Goal: Information Seeking & Learning: Find specific fact

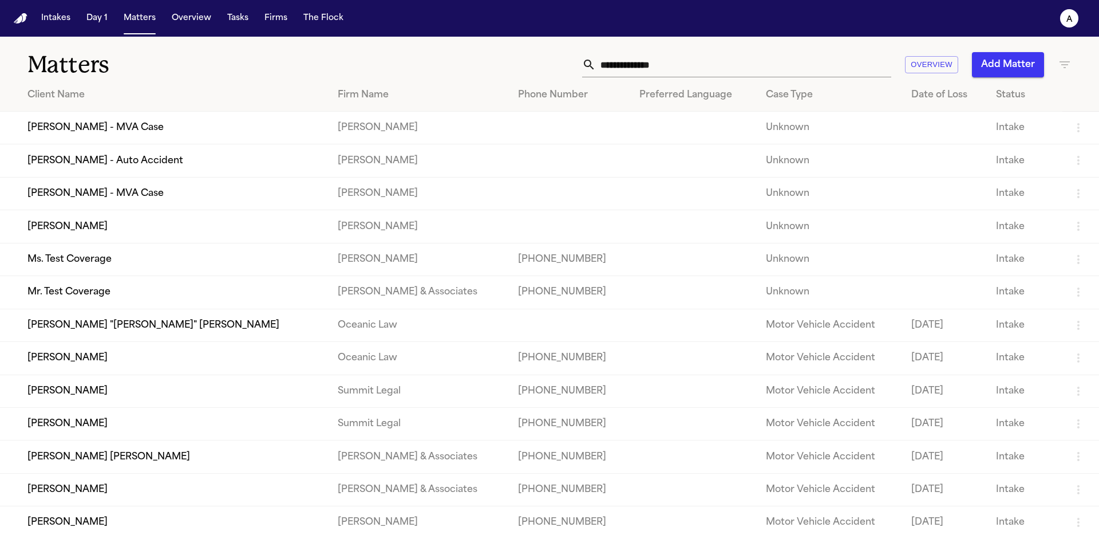
click at [142, 136] on td "[PERSON_NAME] - MVA Case" at bounding box center [164, 128] width 329 height 33
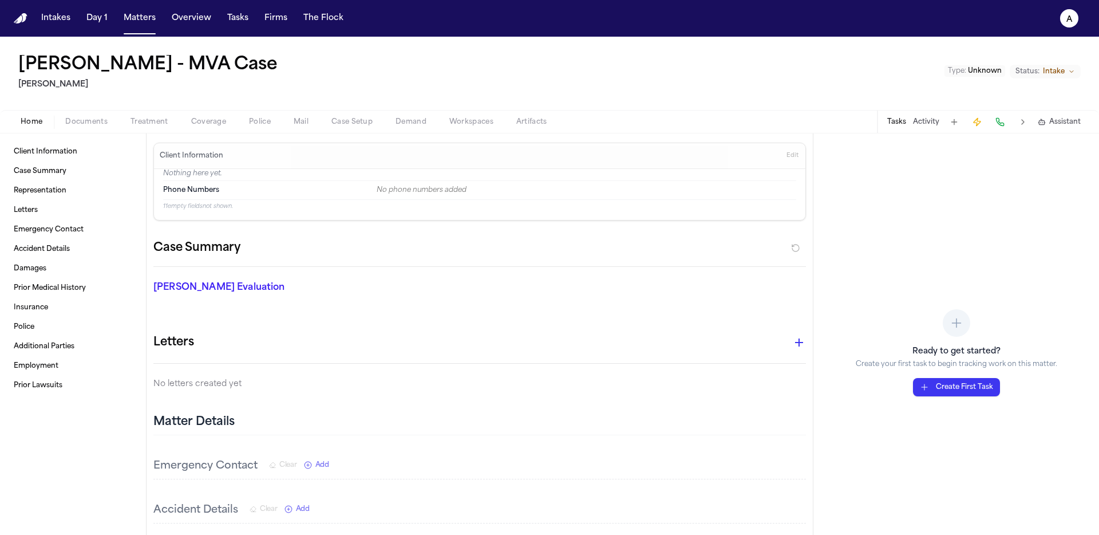
click at [200, 117] on span "Coverage" at bounding box center [208, 121] width 35 height 9
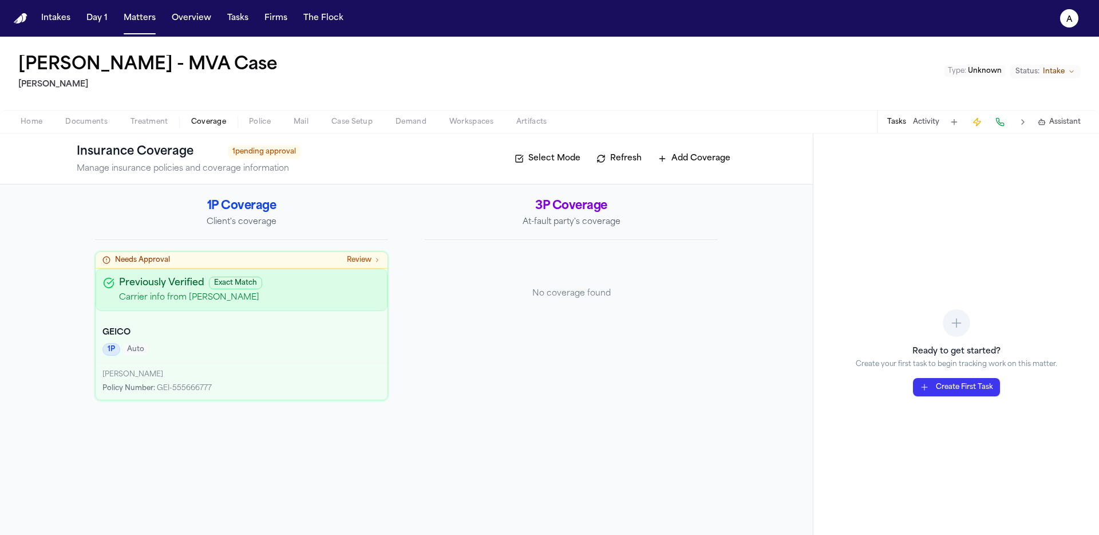
click at [277, 299] on p "Carrier info from Sarah Johnson" at bounding box center [249, 297] width 261 height 11
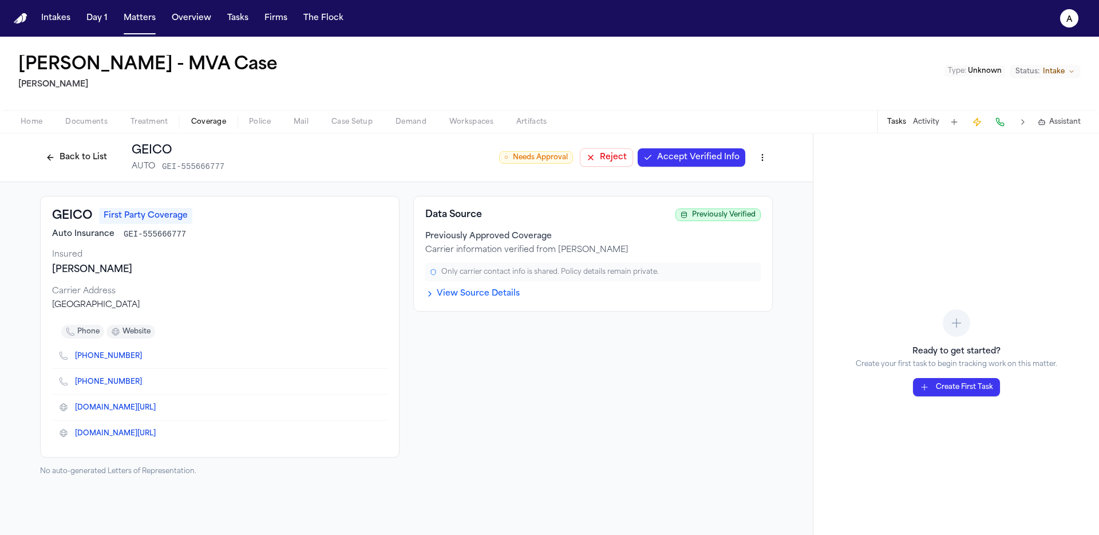
click at [493, 299] on button "View Source Details" at bounding box center [472, 293] width 94 height 11
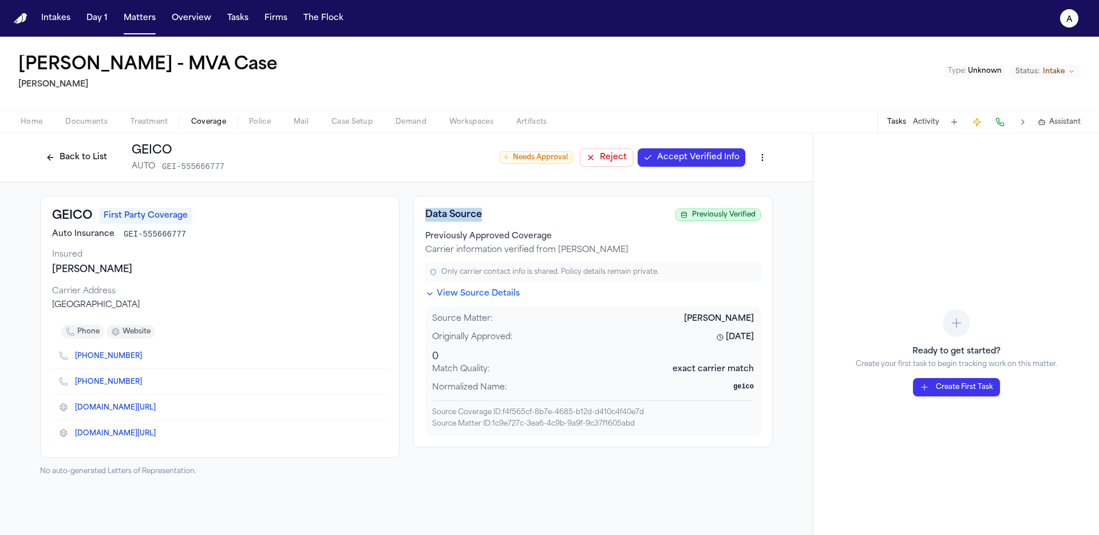
drag, startPoint x: 491, startPoint y: 220, endPoint x: 418, endPoint y: 218, distance: 73.4
click at [418, 218] on div "Data Source Previously Verified Previously Approved Coverage Carrier informatio…" at bounding box center [593, 321] width 360 height 251
copy h4 "Data Source"
drag, startPoint x: 550, startPoint y: 238, endPoint x: 422, endPoint y: 242, distance: 127.7
click at [422, 242] on div "Data Source Previously Verified Previously Approved Coverage Carrier informatio…" at bounding box center [593, 321] width 360 height 251
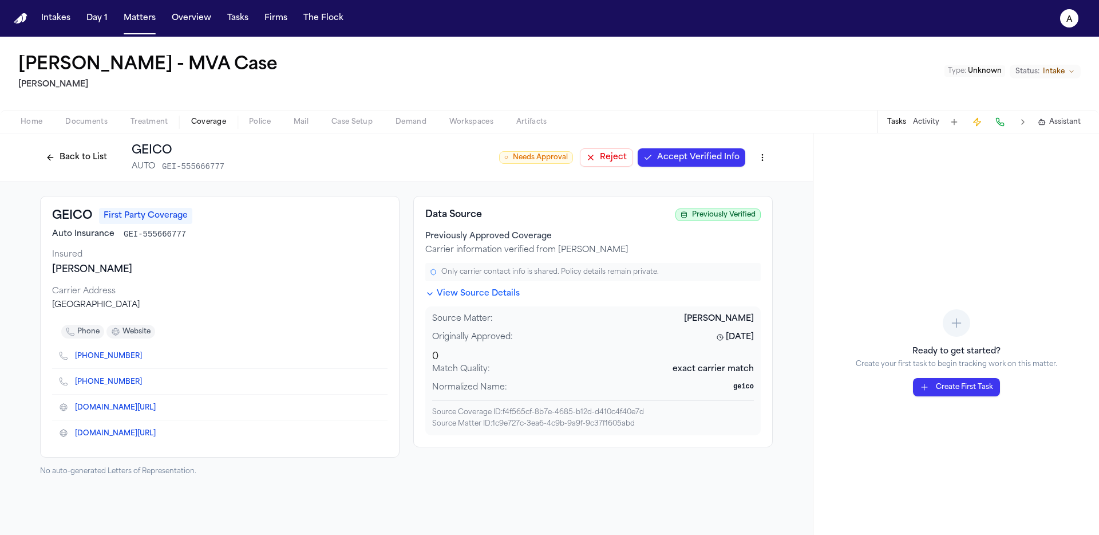
click at [488, 251] on div "Carrier information verified from Sarah Johnson" at bounding box center [593, 250] width 336 height 11
drag, startPoint x: 502, startPoint y: 252, endPoint x: 421, endPoint y: 251, distance: 80.8
click at [421, 251] on div "Data Source Previously Verified Previously Approved Coverage Carrier informatio…" at bounding box center [593, 321] width 360 height 251
copy div "Carrier information"
click at [66, 152] on button "Back to List" at bounding box center [76, 157] width 73 height 18
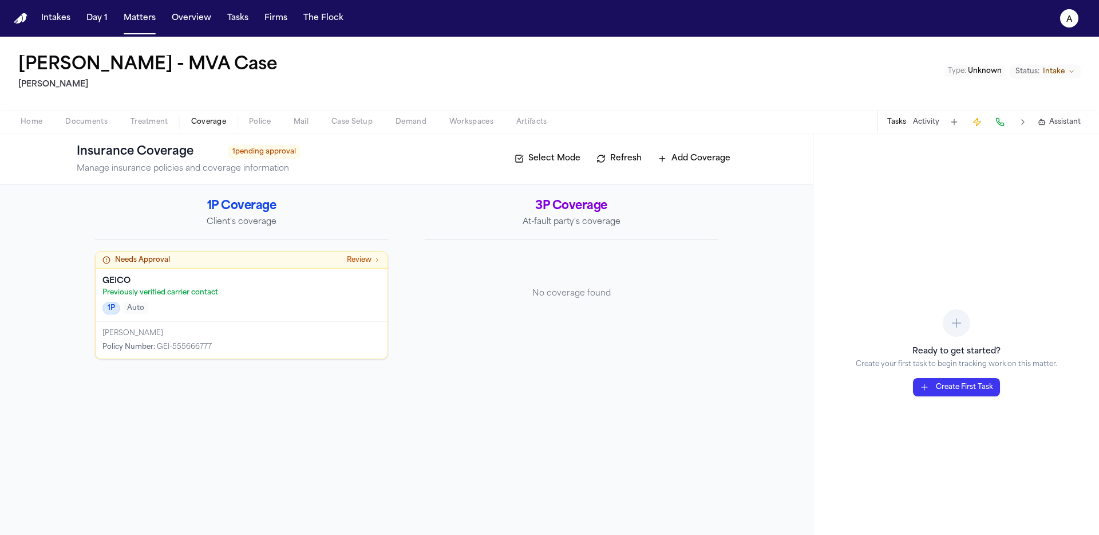
click at [198, 292] on p "Previously verified carrier contact" at bounding box center [242, 292] width 278 height 9
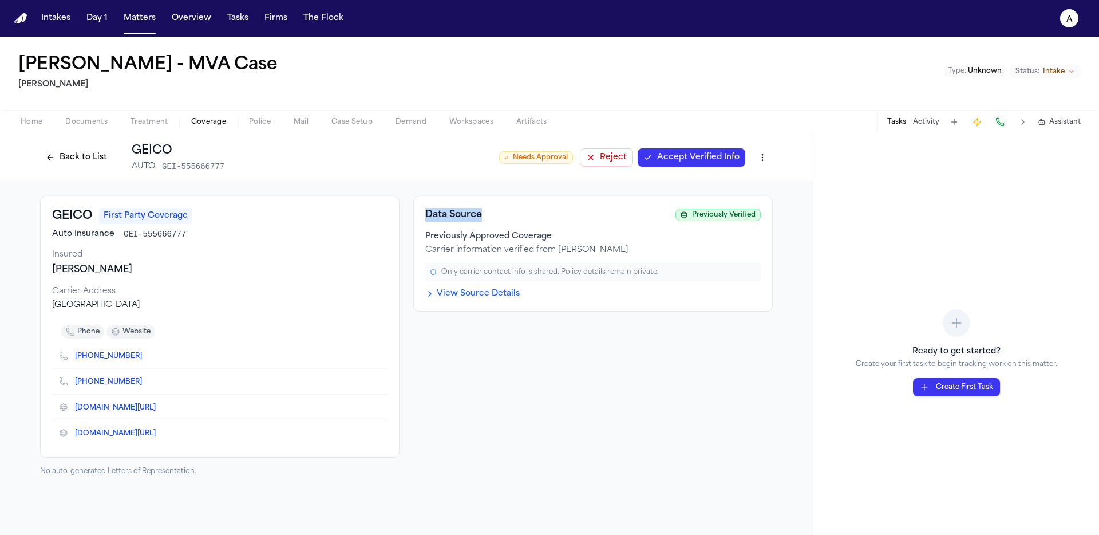
drag, startPoint x: 487, startPoint y: 219, endPoint x: 414, endPoint y: 215, distance: 72.8
click at [414, 215] on div "Data Source Previously Verified Previously Approved Coverage Carrier informatio…" at bounding box center [593, 254] width 360 height 116
copy h4 "Data Source"
click at [55, 153] on button "Back to List" at bounding box center [76, 157] width 73 height 18
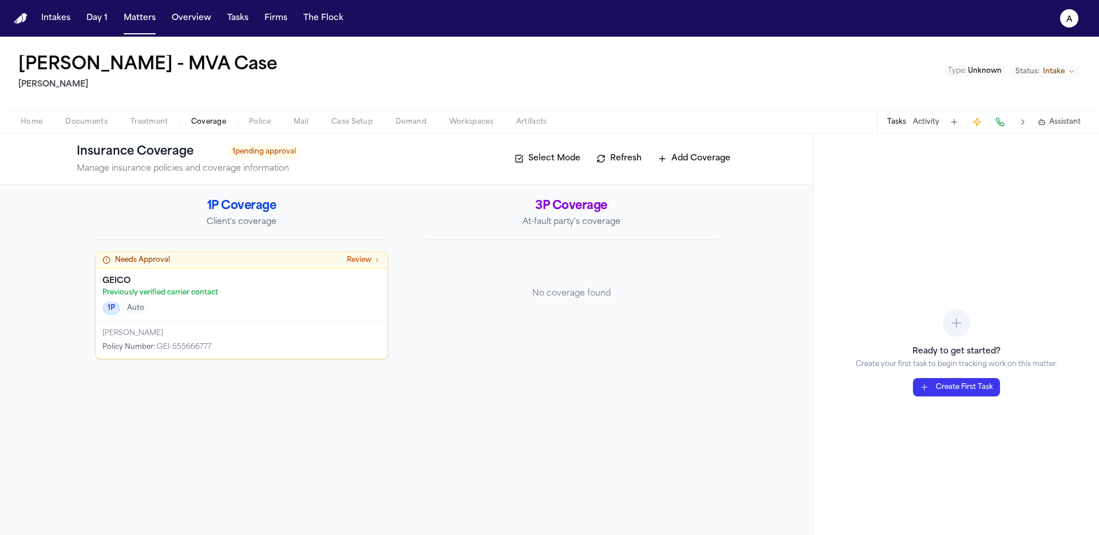
click at [245, 307] on div "1P Auto" at bounding box center [242, 308] width 278 height 13
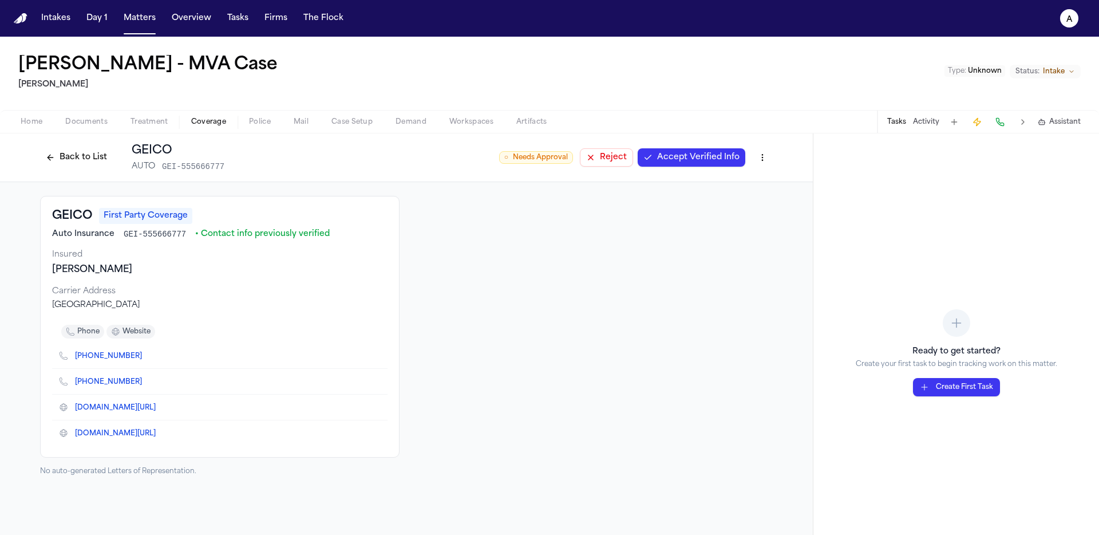
click at [61, 157] on button "Back to List" at bounding box center [76, 157] width 73 height 18
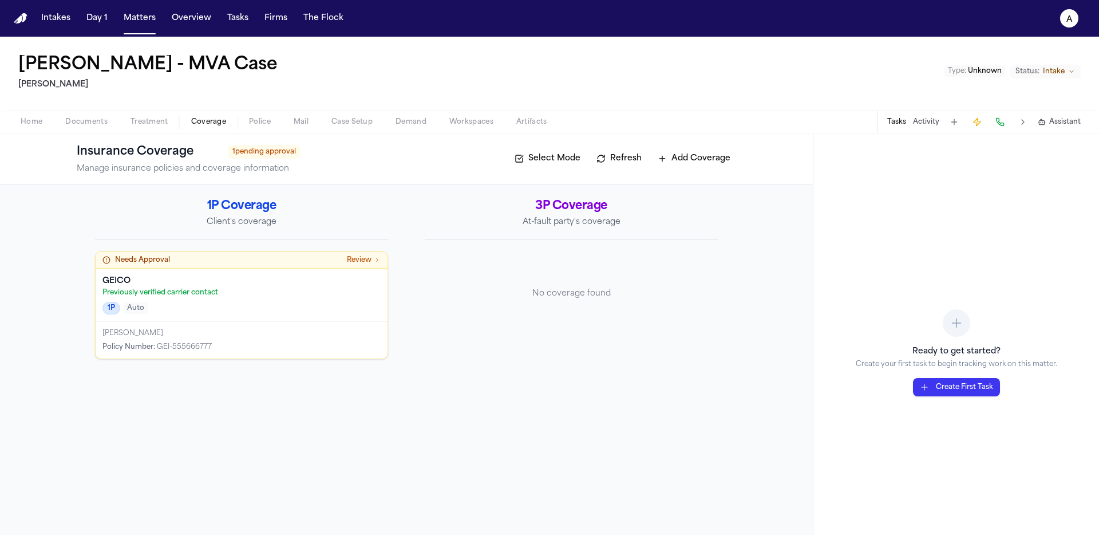
click at [222, 283] on h4 "GEICO" at bounding box center [242, 280] width 278 height 11
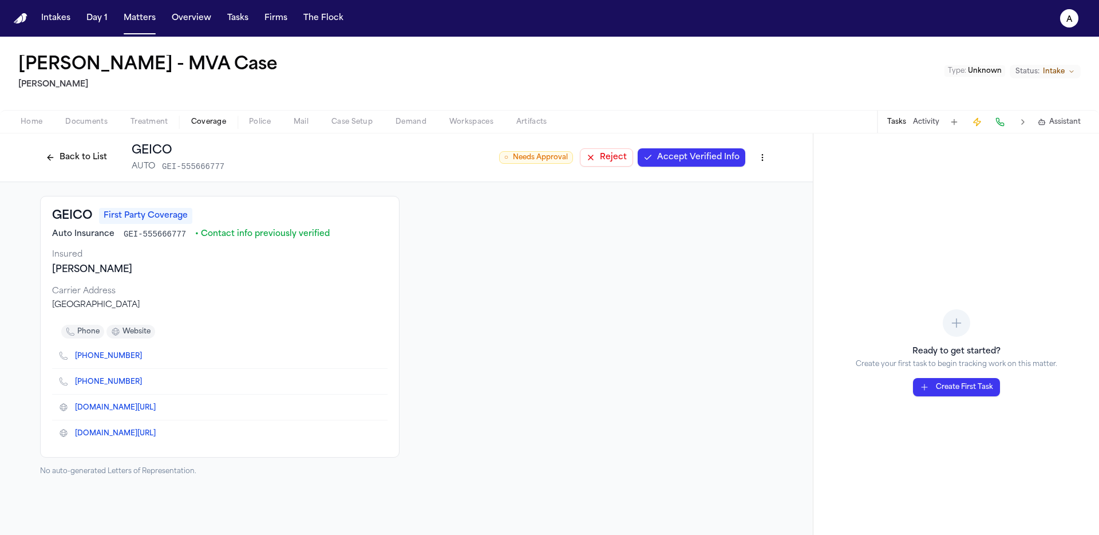
click at [78, 152] on button "Back to List" at bounding box center [76, 157] width 73 height 18
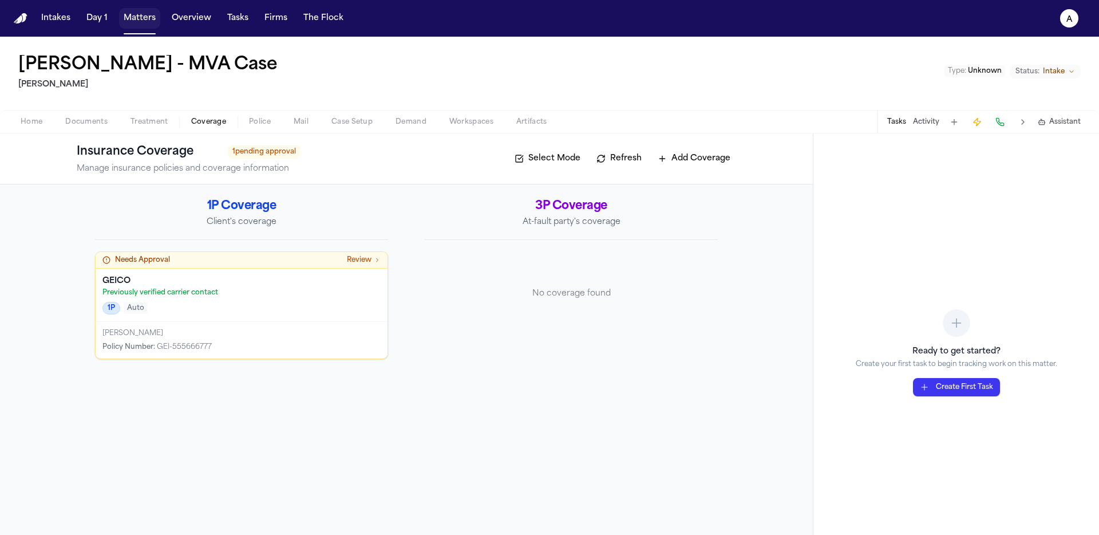
click at [124, 24] on button "Matters" at bounding box center [139, 18] width 41 height 21
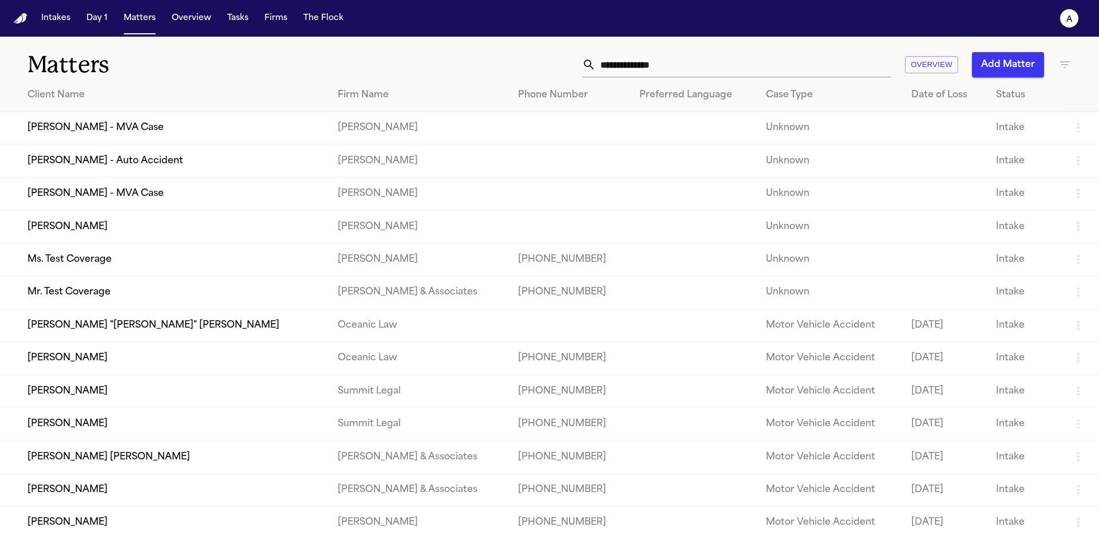
click at [133, 167] on td "[PERSON_NAME] - Auto Accident" at bounding box center [164, 160] width 329 height 33
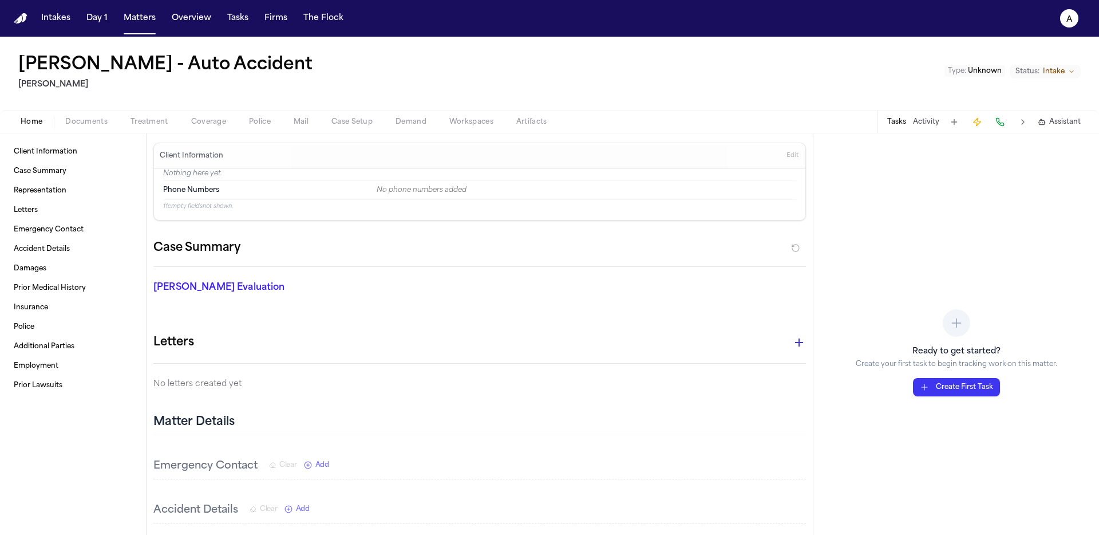
click at [178, 126] on button "Treatment" at bounding box center [149, 122] width 61 height 14
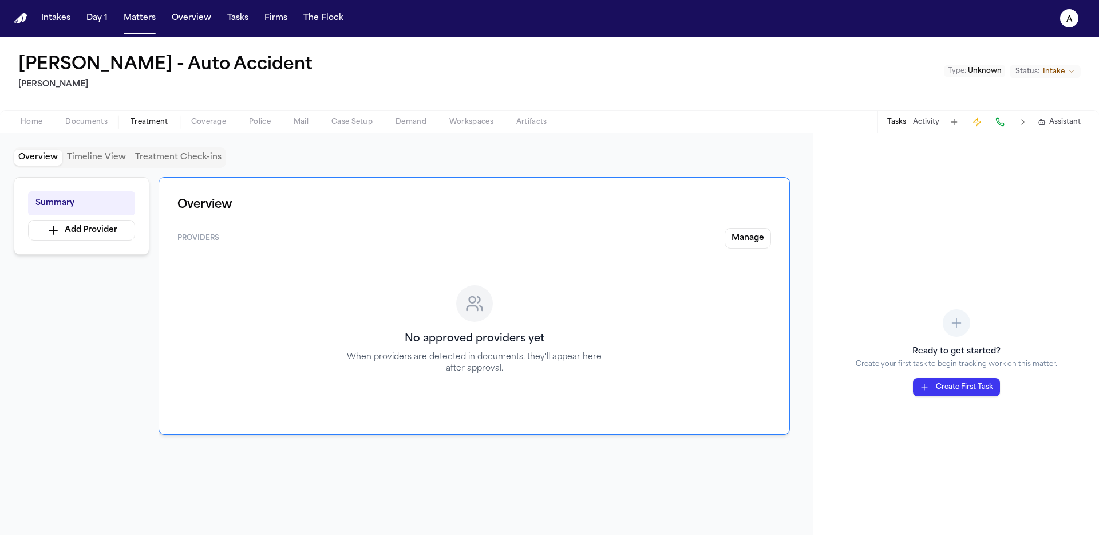
click at [208, 125] on span "Coverage" at bounding box center [208, 121] width 35 height 9
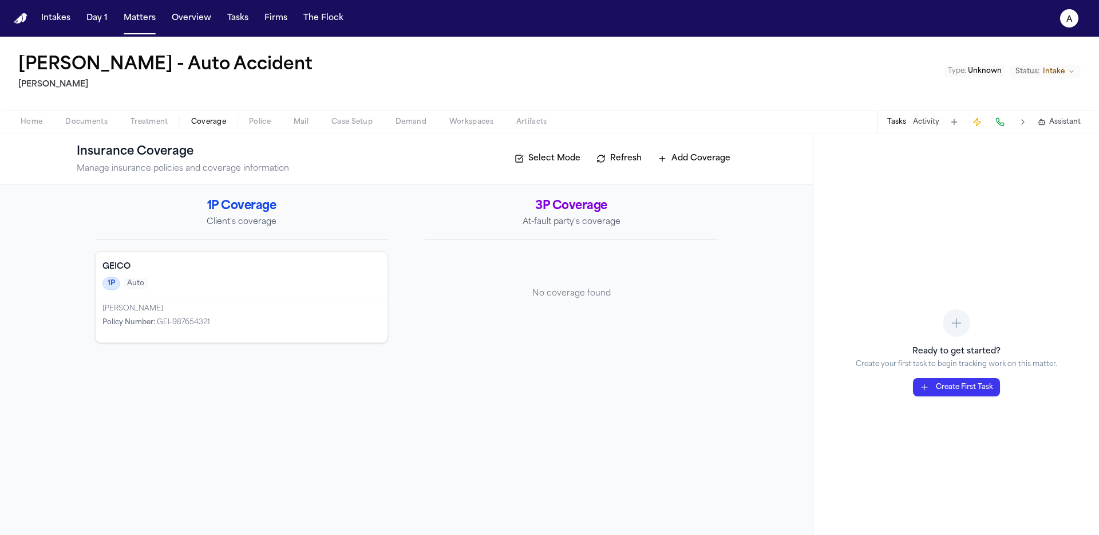
click at [177, 273] on div "GEICO 1P Auto" at bounding box center [242, 274] width 292 height 45
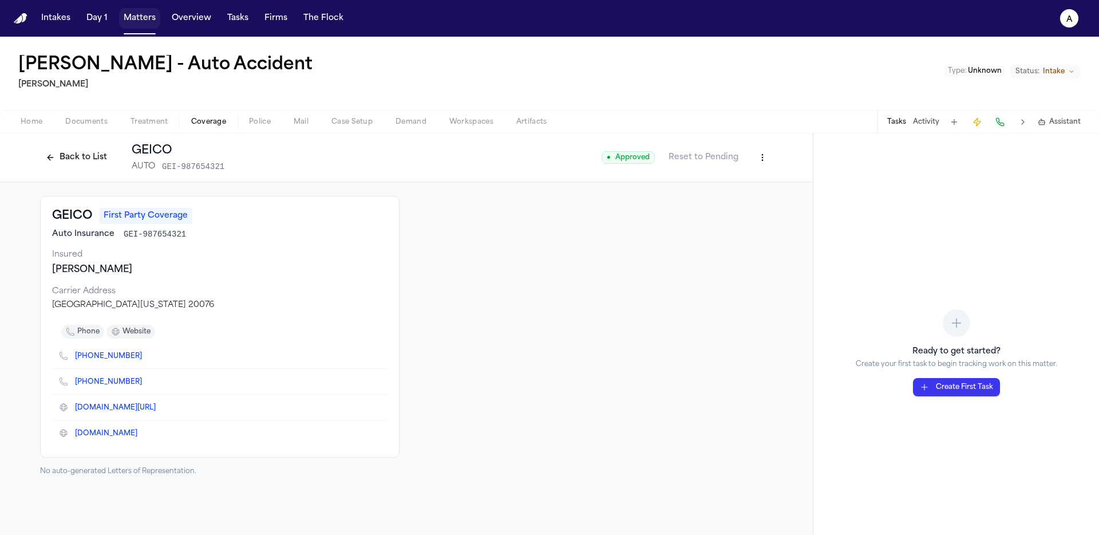
click at [126, 23] on button "Matters" at bounding box center [139, 18] width 41 height 21
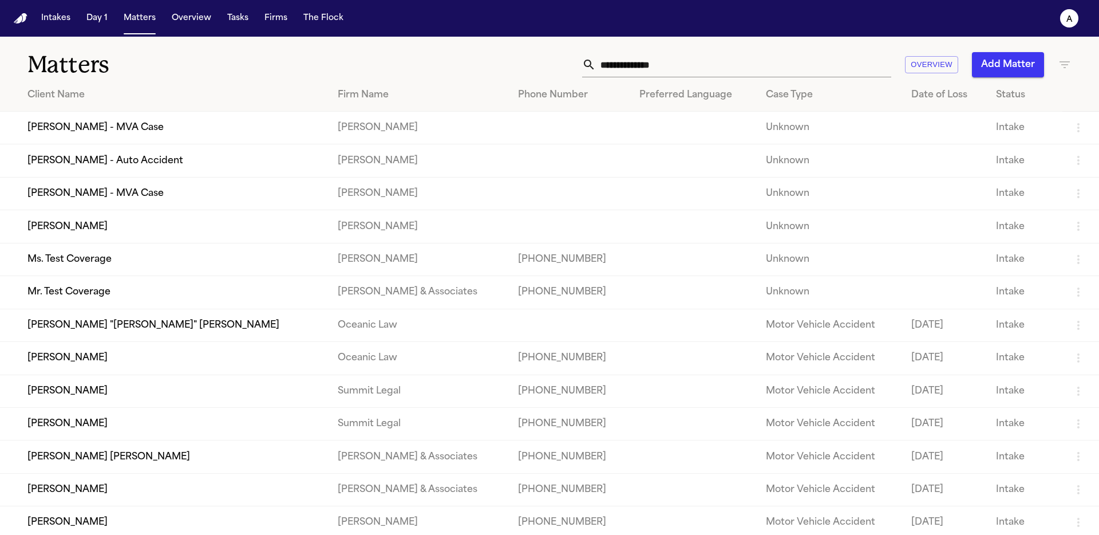
click at [104, 186] on td "Robert Martinez - MVA Case" at bounding box center [164, 193] width 329 height 33
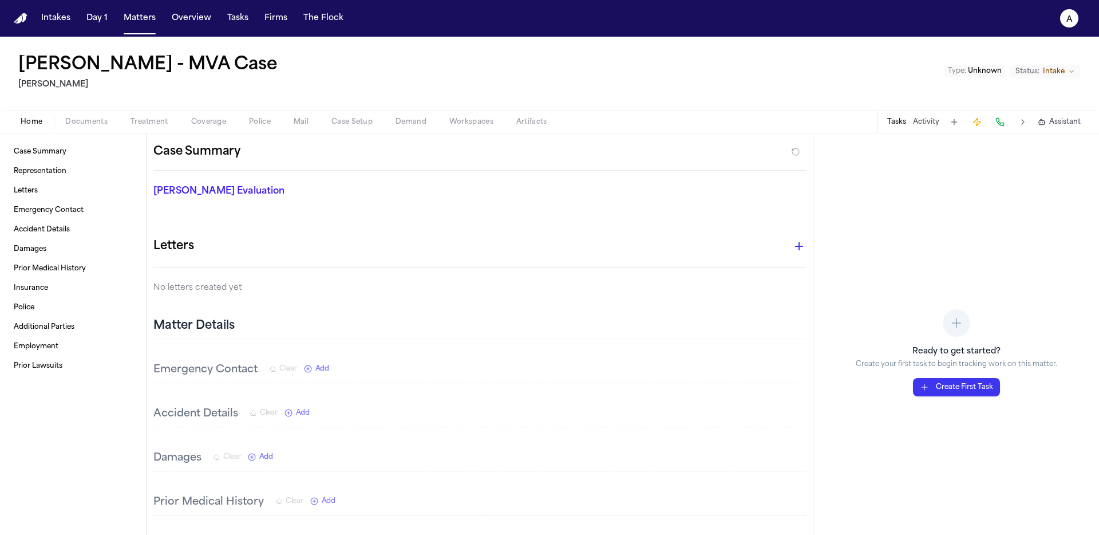
click at [193, 122] on span "Coverage" at bounding box center [208, 121] width 35 height 9
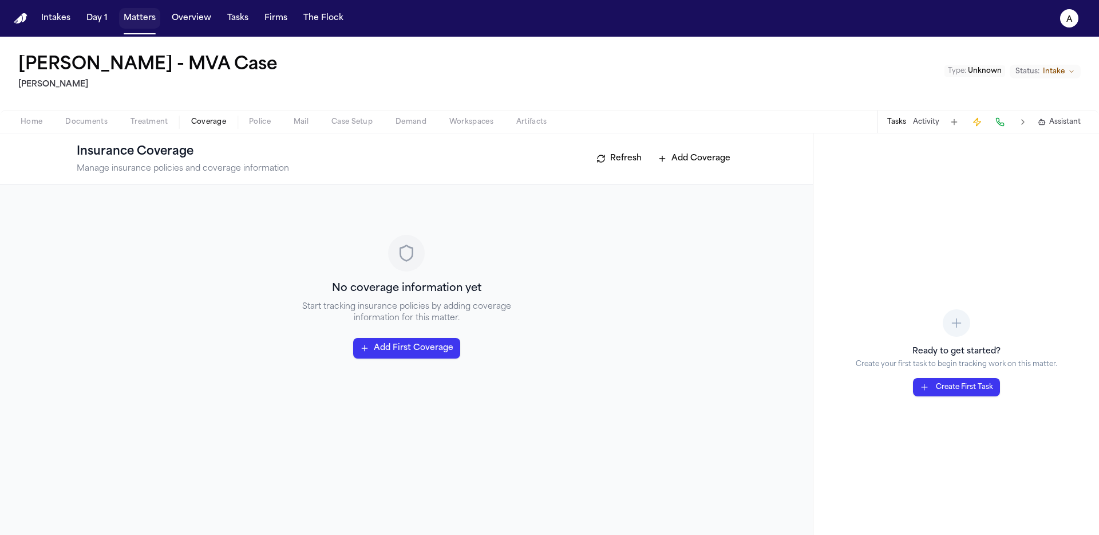
click at [138, 25] on button "Matters" at bounding box center [139, 18] width 41 height 21
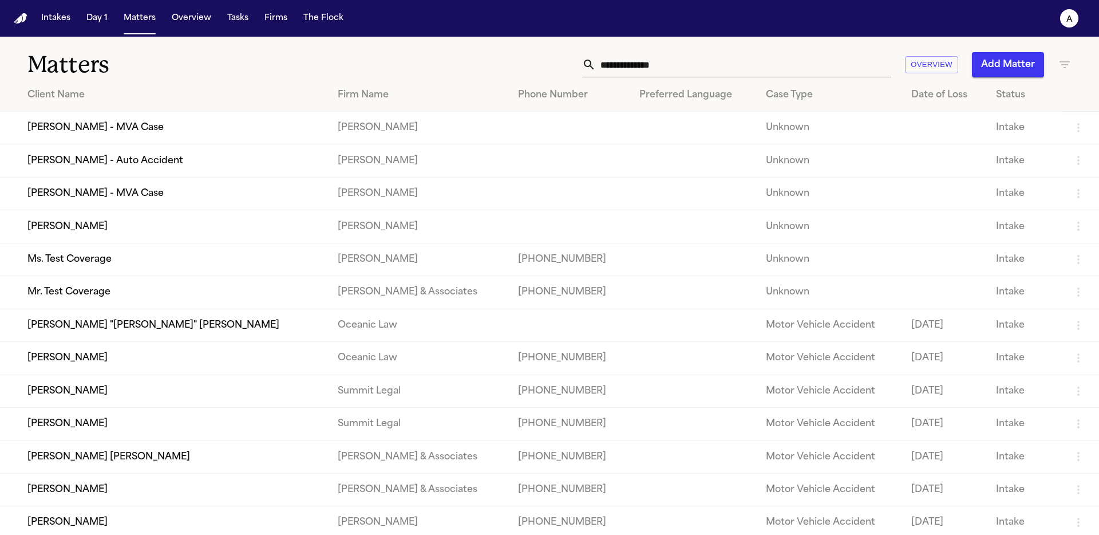
click at [101, 227] on td "Sarah Johnson" at bounding box center [164, 226] width 329 height 33
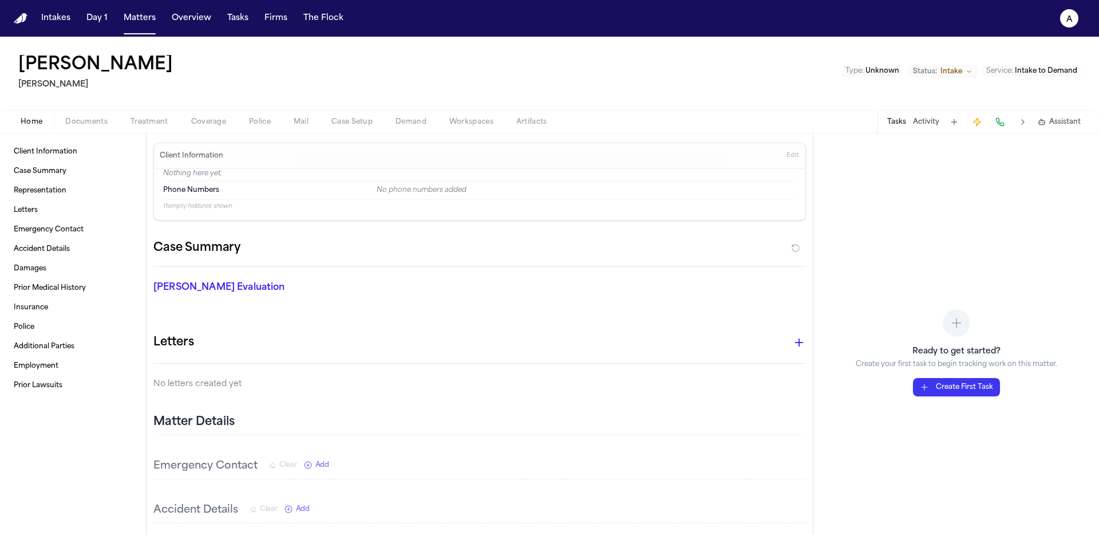
click at [212, 125] on span "Coverage" at bounding box center [208, 121] width 35 height 9
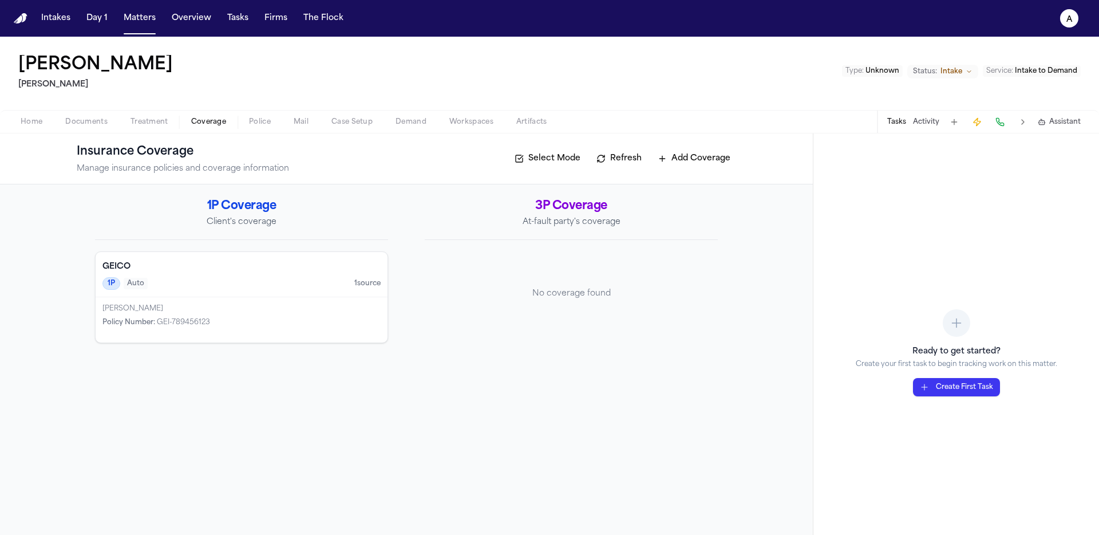
click at [263, 270] on h4 "GEICO" at bounding box center [242, 266] width 278 height 11
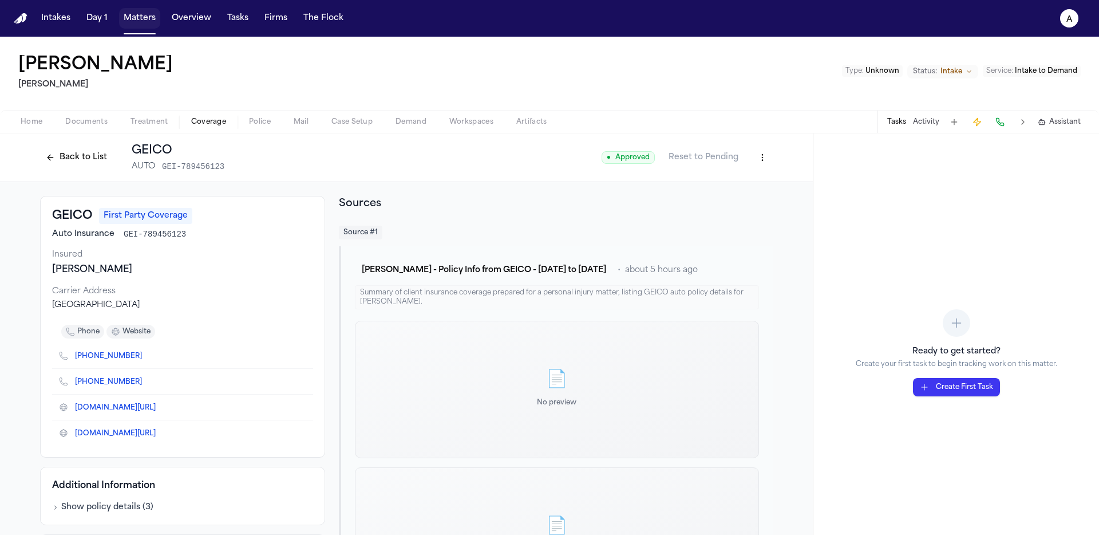
click at [143, 18] on button "Matters" at bounding box center [139, 18] width 41 height 21
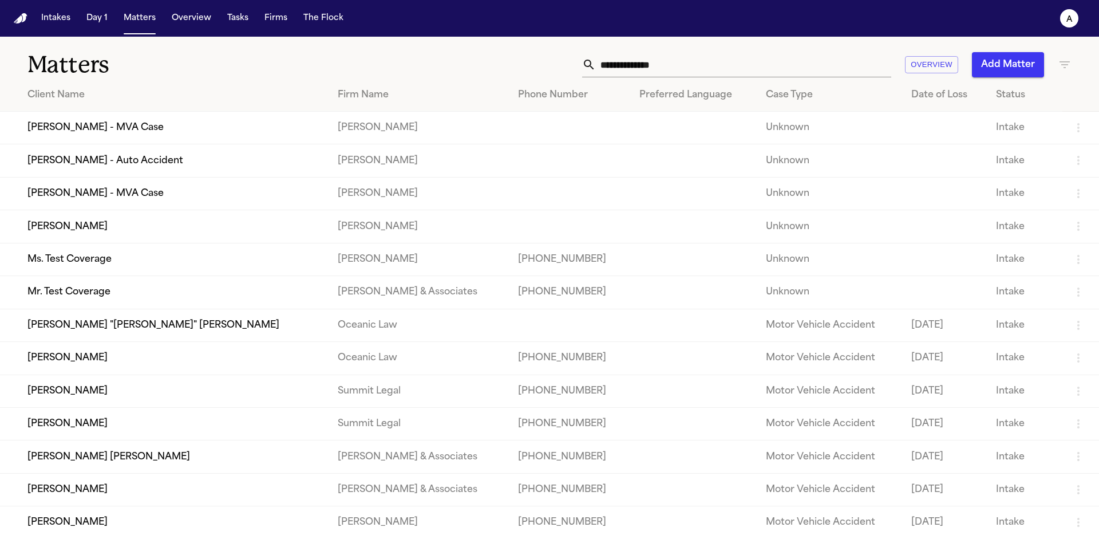
click at [147, 135] on td "[PERSON_NAME] - MVA Case" at bounding box center [164, 128] width 329 height 33
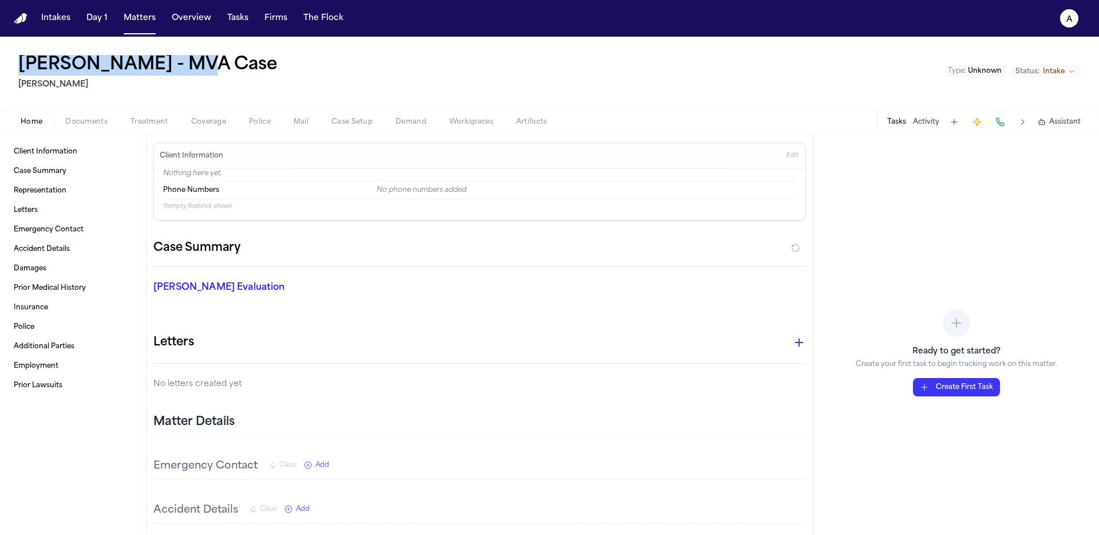
drag, startPoint x: 14, startPoint y: 68, endPoint x: 189, endPoint y: 72, distance: 174.7
click at [189, 72] on div "Jennifer Thompson - MVA Case Hecht Type : Unknown Status: Intake" at bounding box center [549, 73] width 1099 height 73
copy h1 "[PERSON_NAME]"
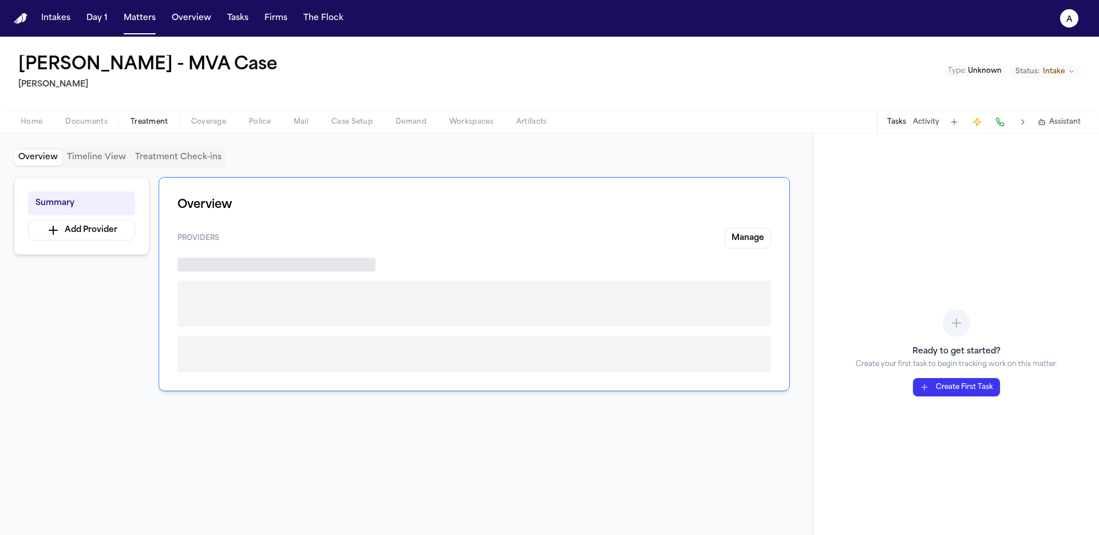
click at [144, 117] on span "Treatment" at bounding box center [150, 121] width 38 height 9
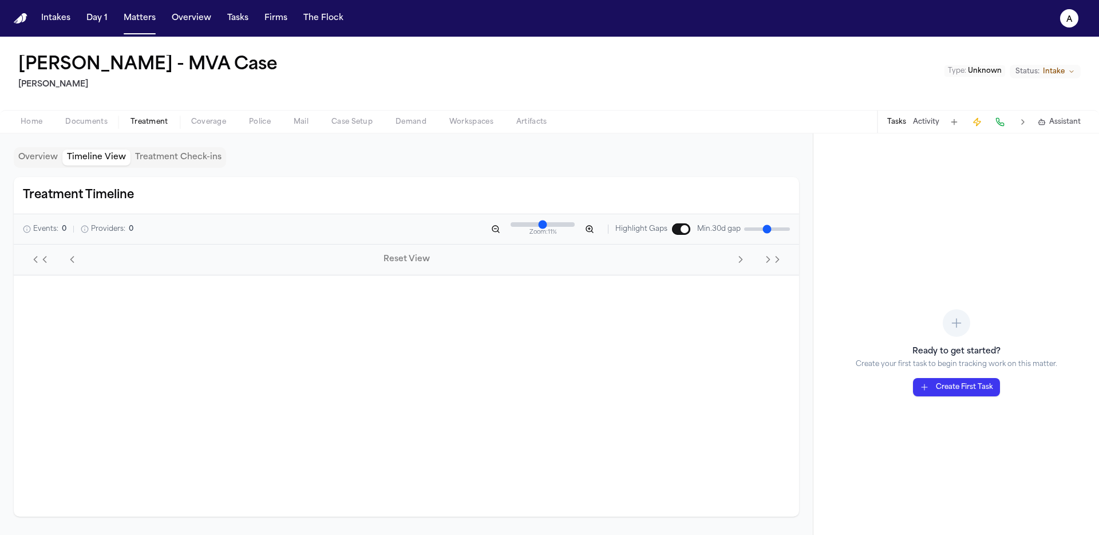
click at [76, 157] on button "Timeline View" at bounding box center [96, 157] width 68 height 16
click at [162, 155] on button "Treatment Check-ins" at bounding box center [179, 157] width 96 height 16
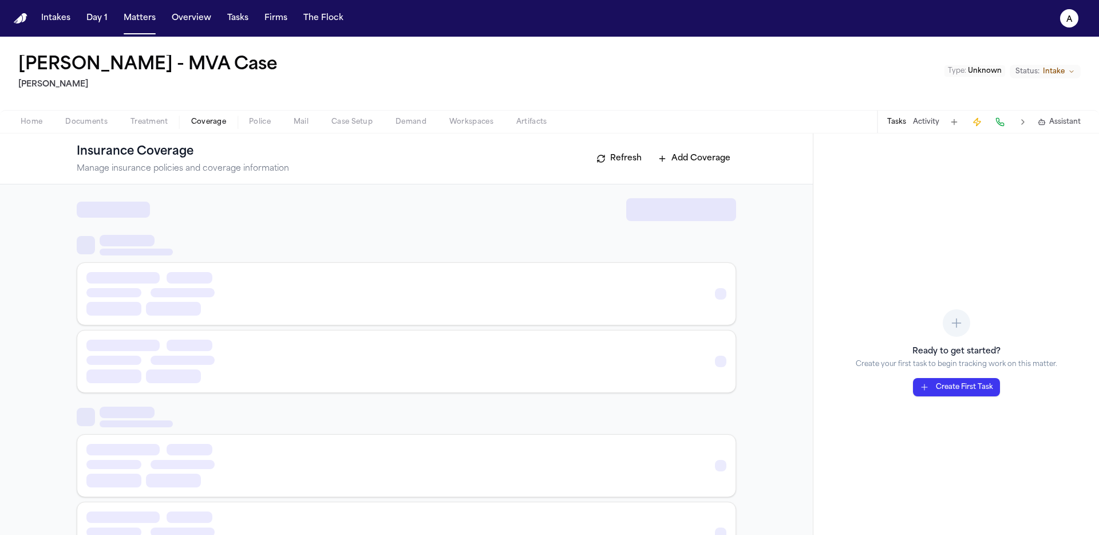
click at [202, 117] on span "Coverage" at bounding box center [208, 121] width 35 height 9
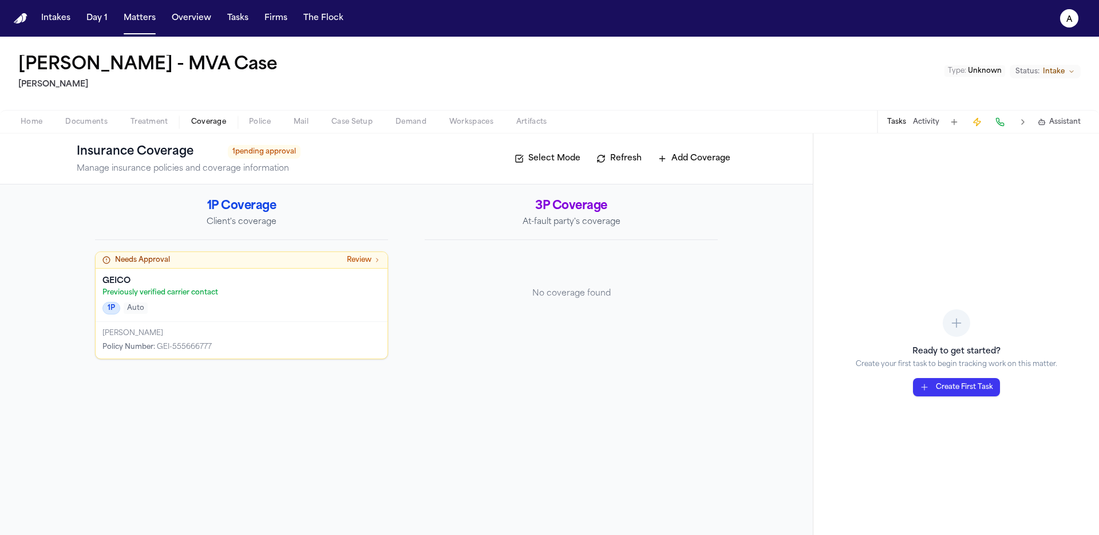
click at [221, 292] on p "Previously verified carrier contact" at bounding box center [242, 292] width 278 height 9
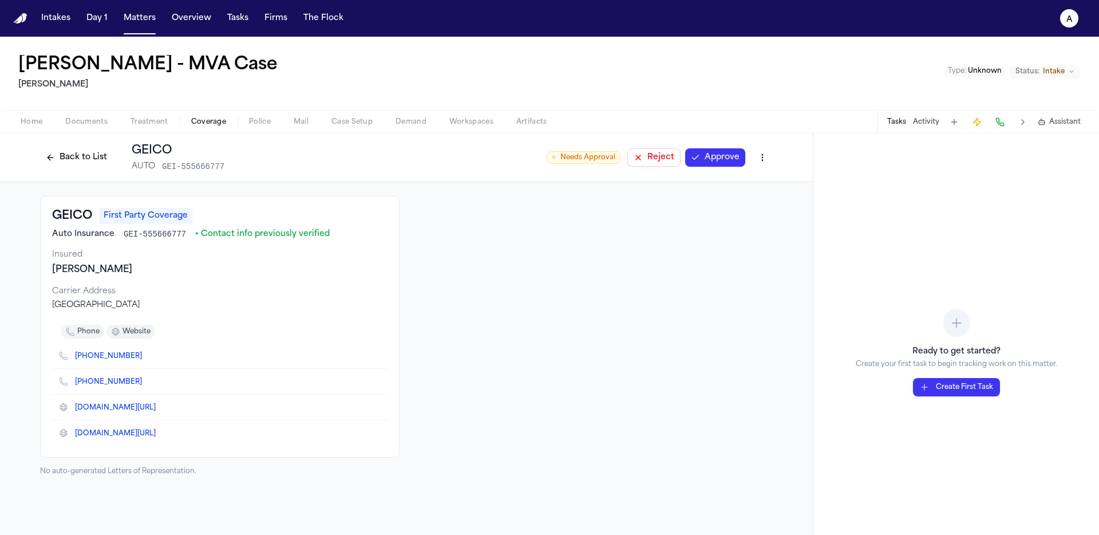
click at [73, 154] on button "Back to List" at bounding box center [76, 157] width 73 height 18
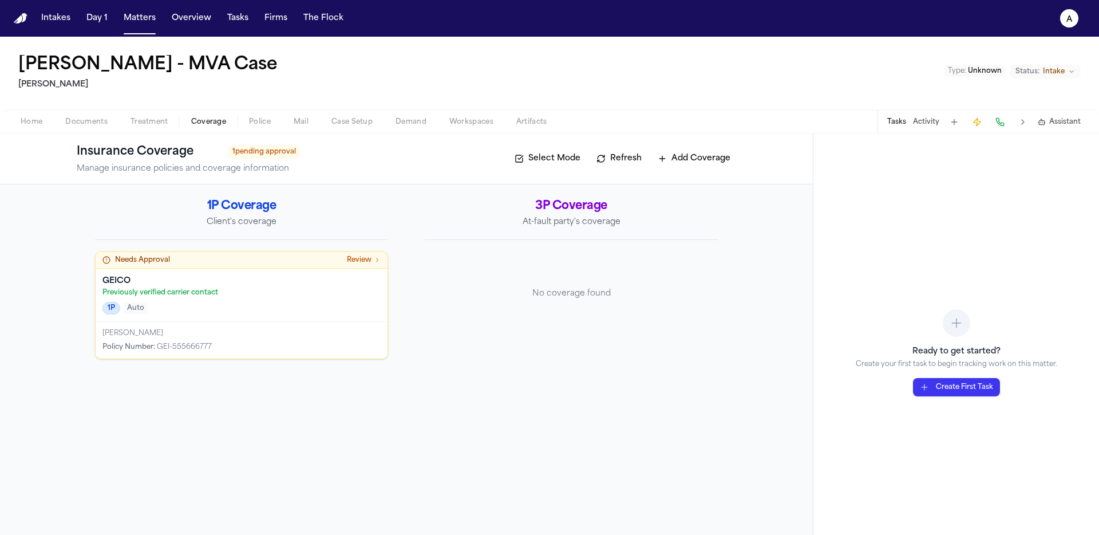
click at [139, 28] on button "Matters" at bounding box center [139, 18] width 41 height 21
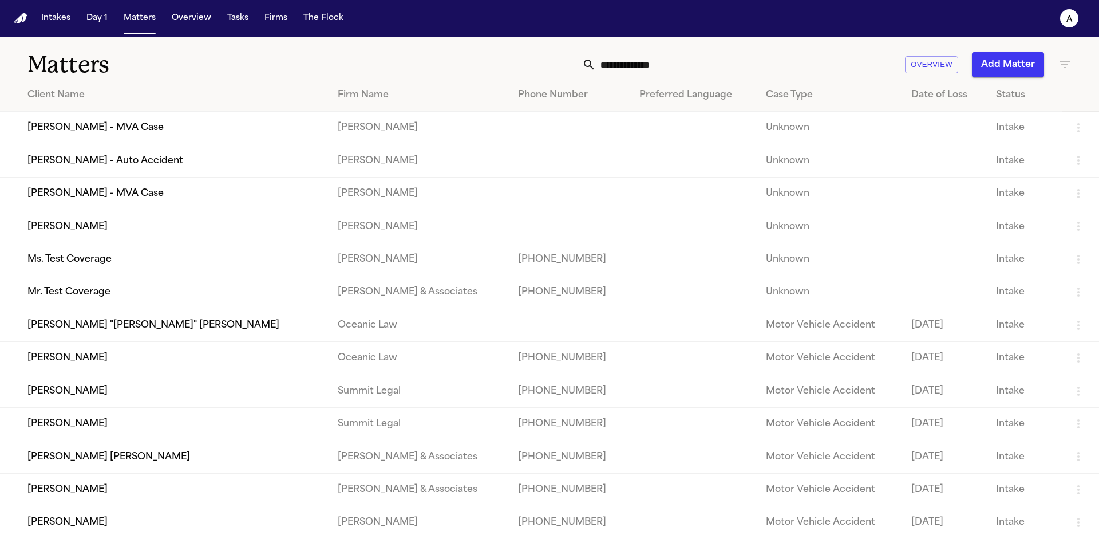
click at [112, 163] on td "Robert Martinez - Auto Accident" at bounding box center [164, 160] width 329 height 33
